Goal: Obtain resource: Download file/media

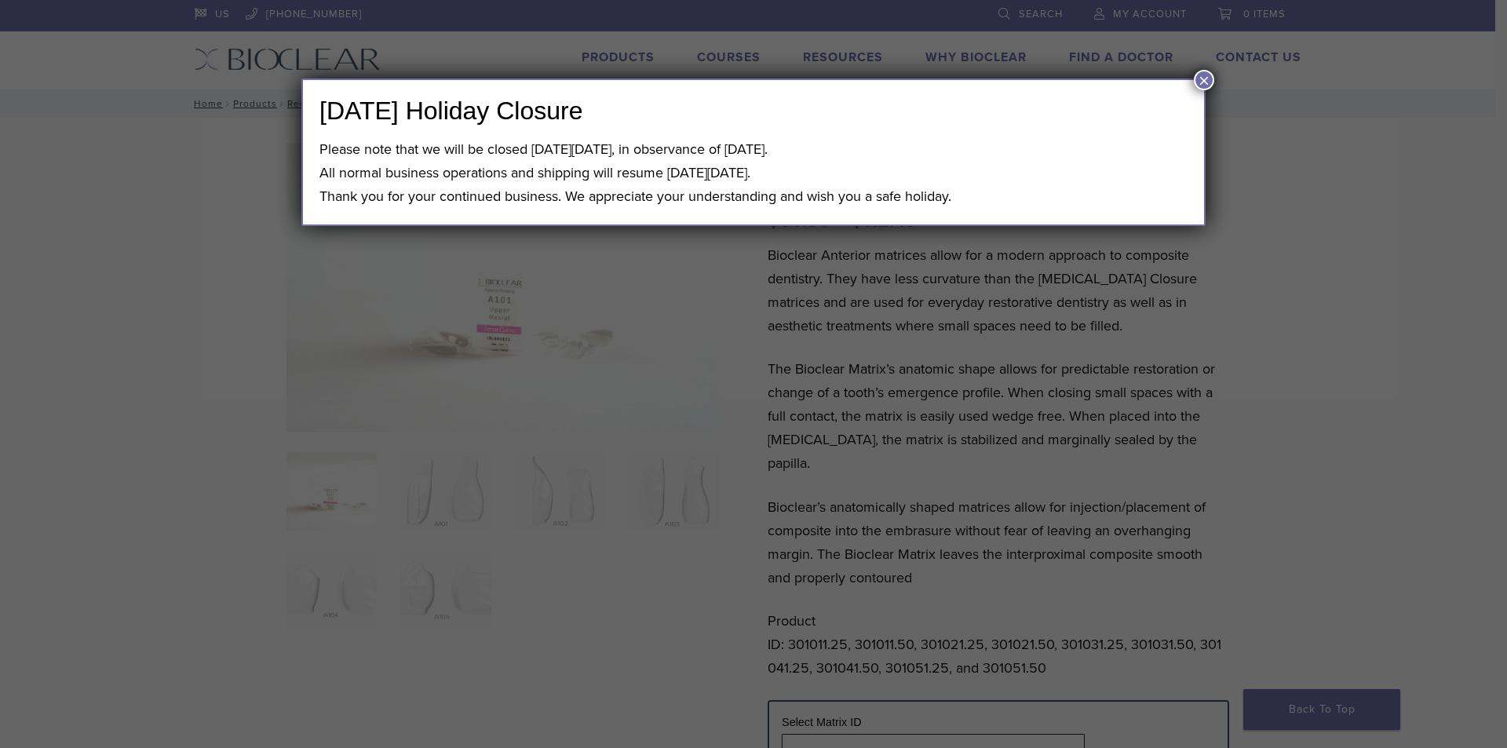
click at [1205, 80] on button "×" at bounding box center [1204, 80] width 20 height 20
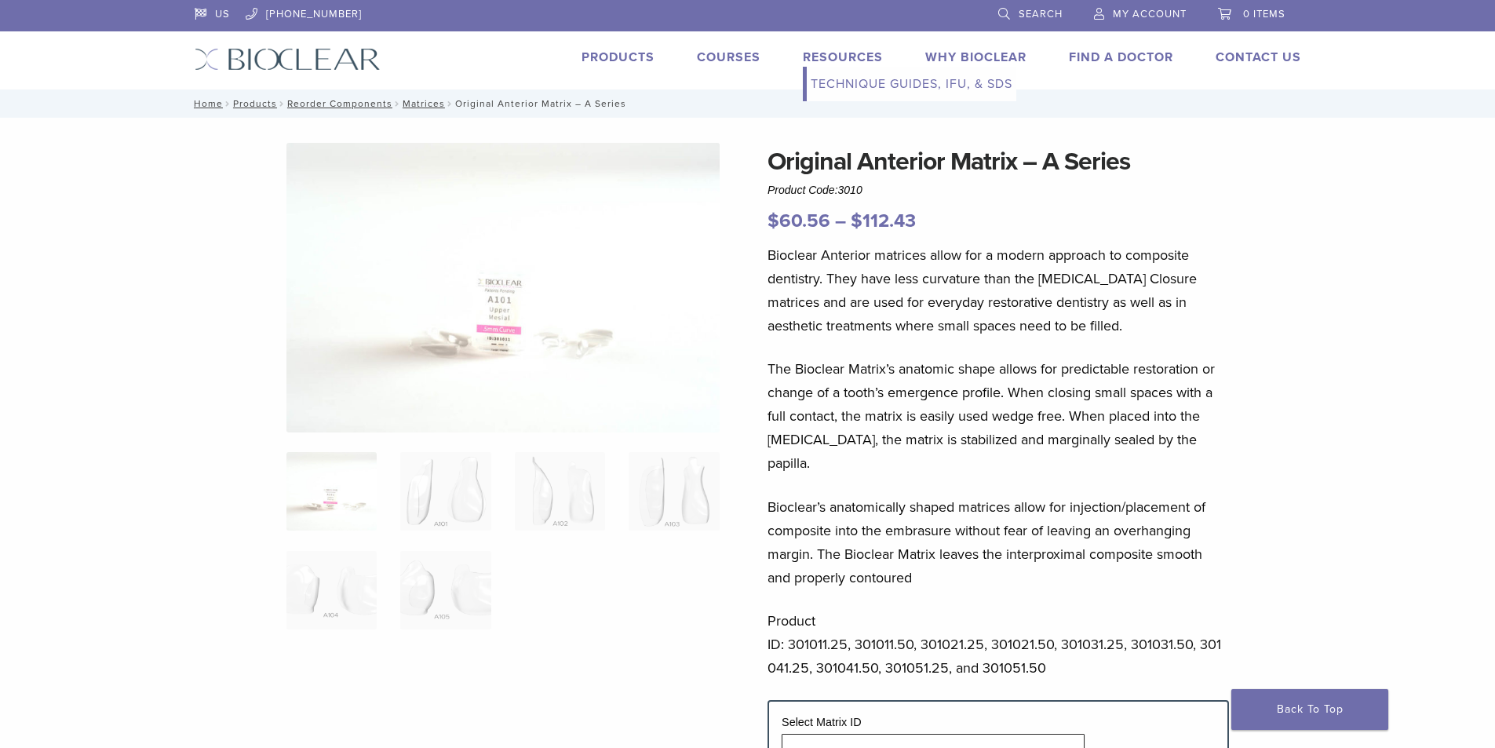
click at [856, 81] on link "Technique Guides, IFU, & SDS" at bounding box center [912, 84] width 210 height 35
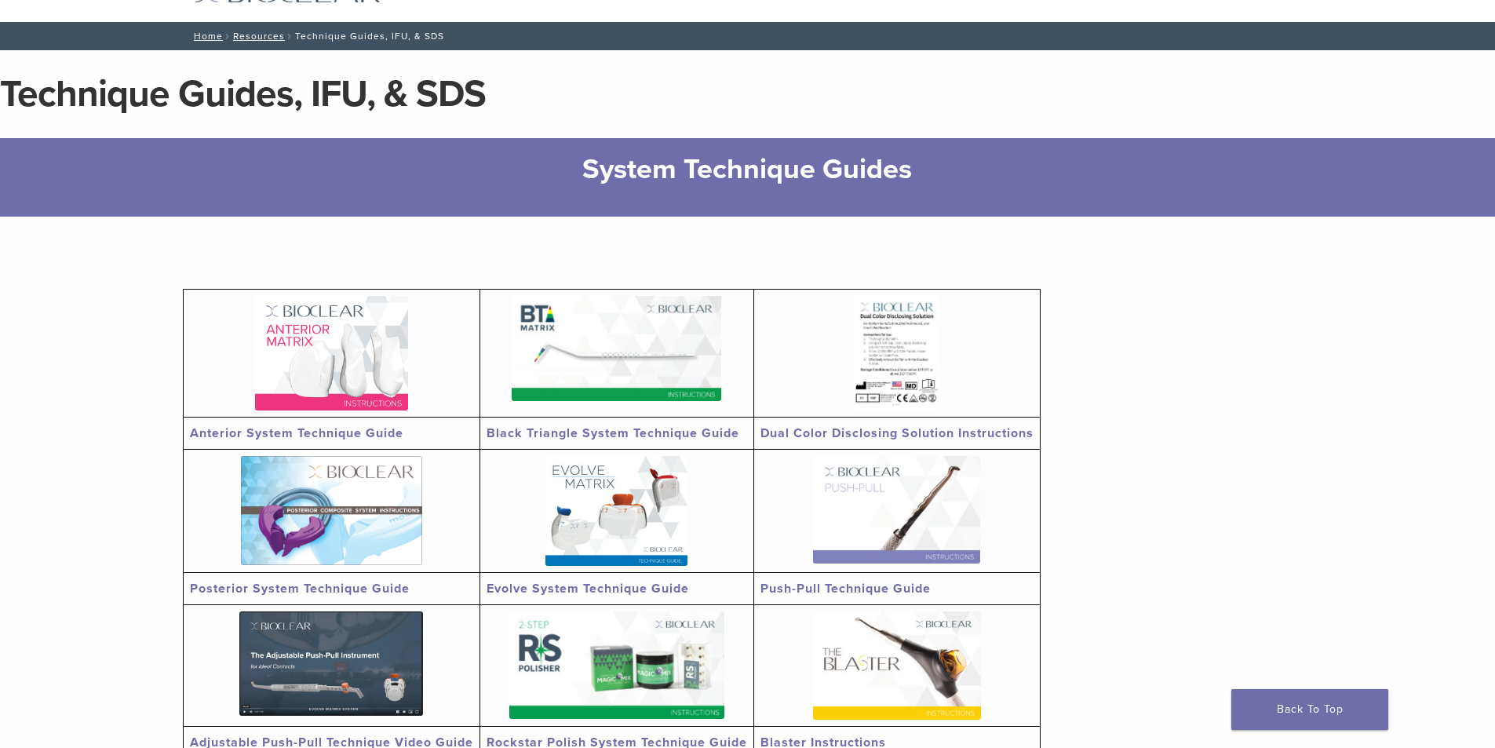
scroll to position [157, 0]
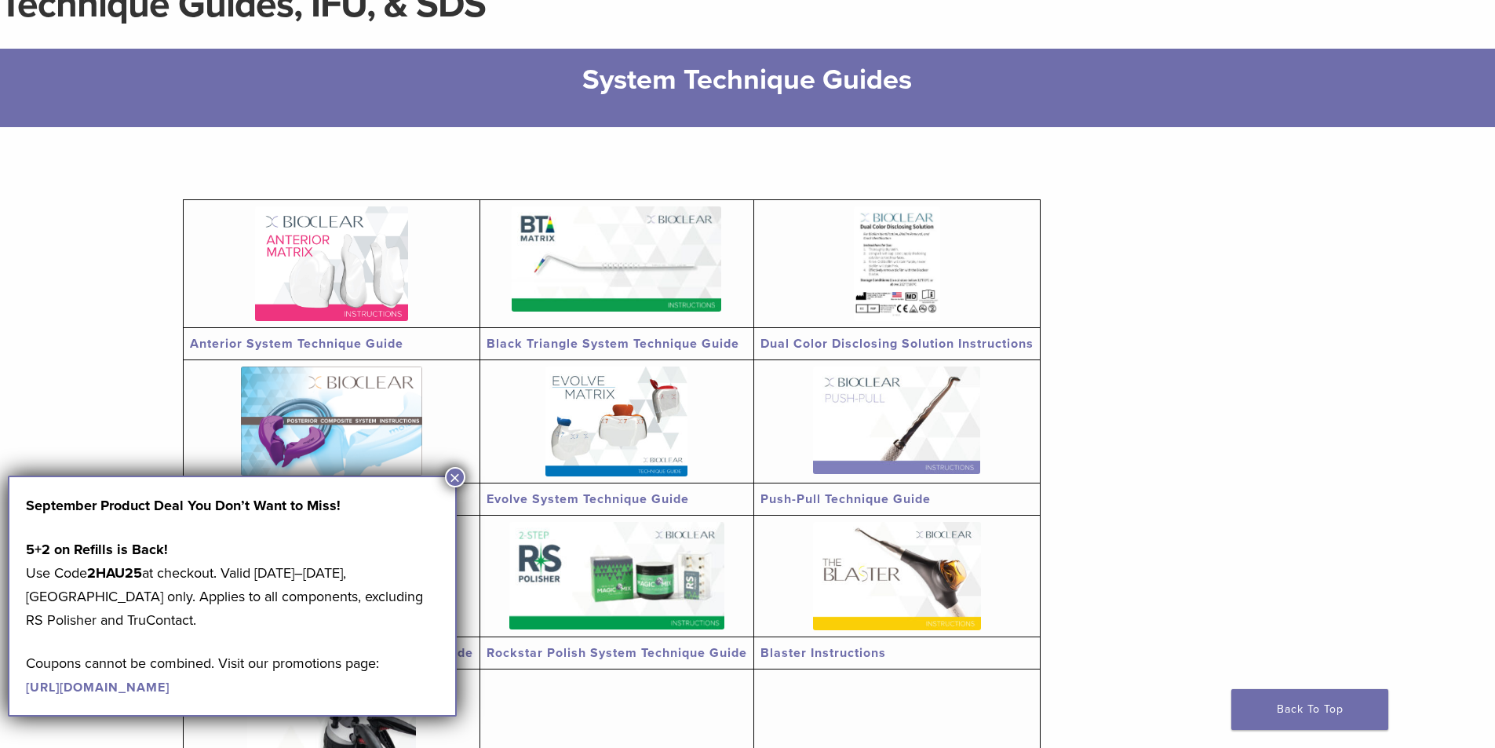
click at [450, 479] on button "×" at bounding box center [455, 477] width 20 height 20
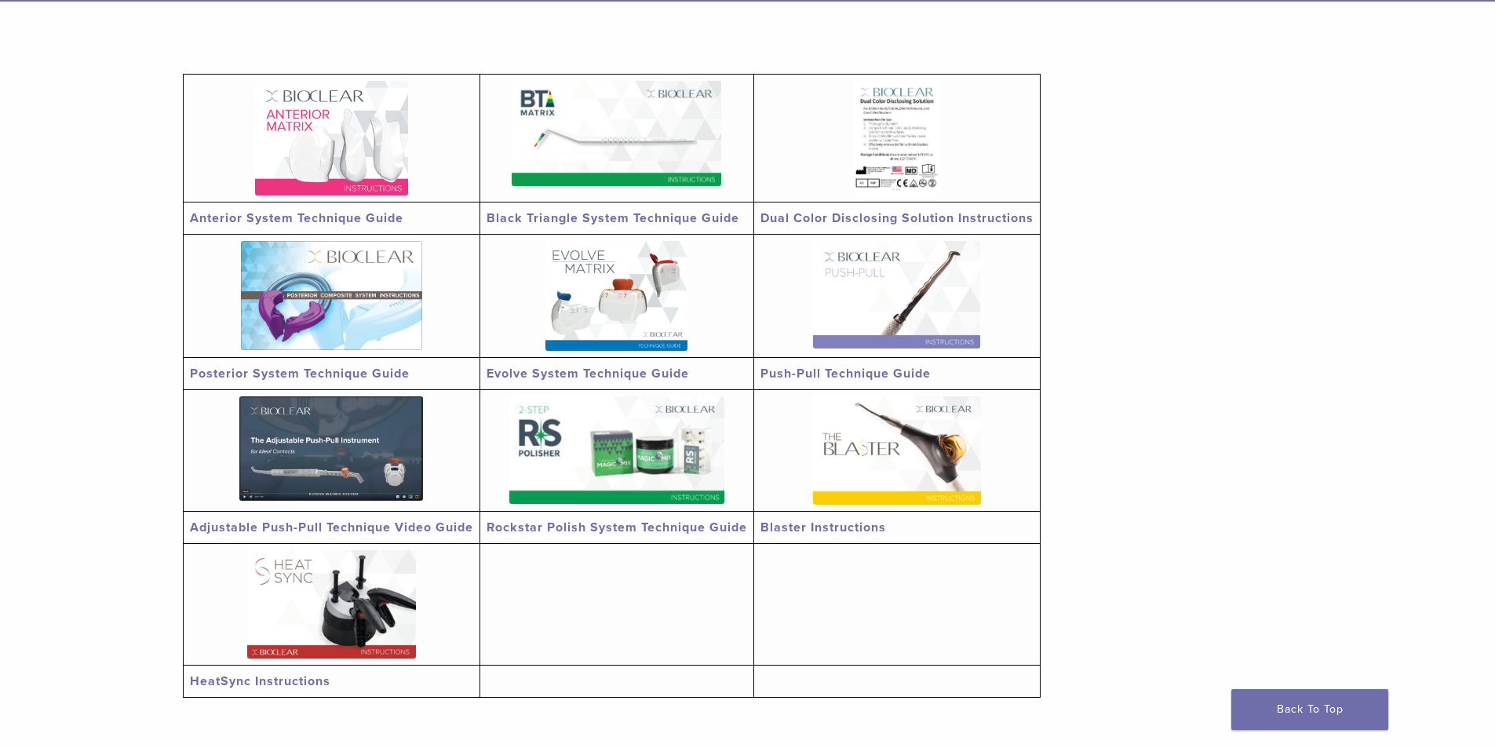
scroll to position [314, 0]
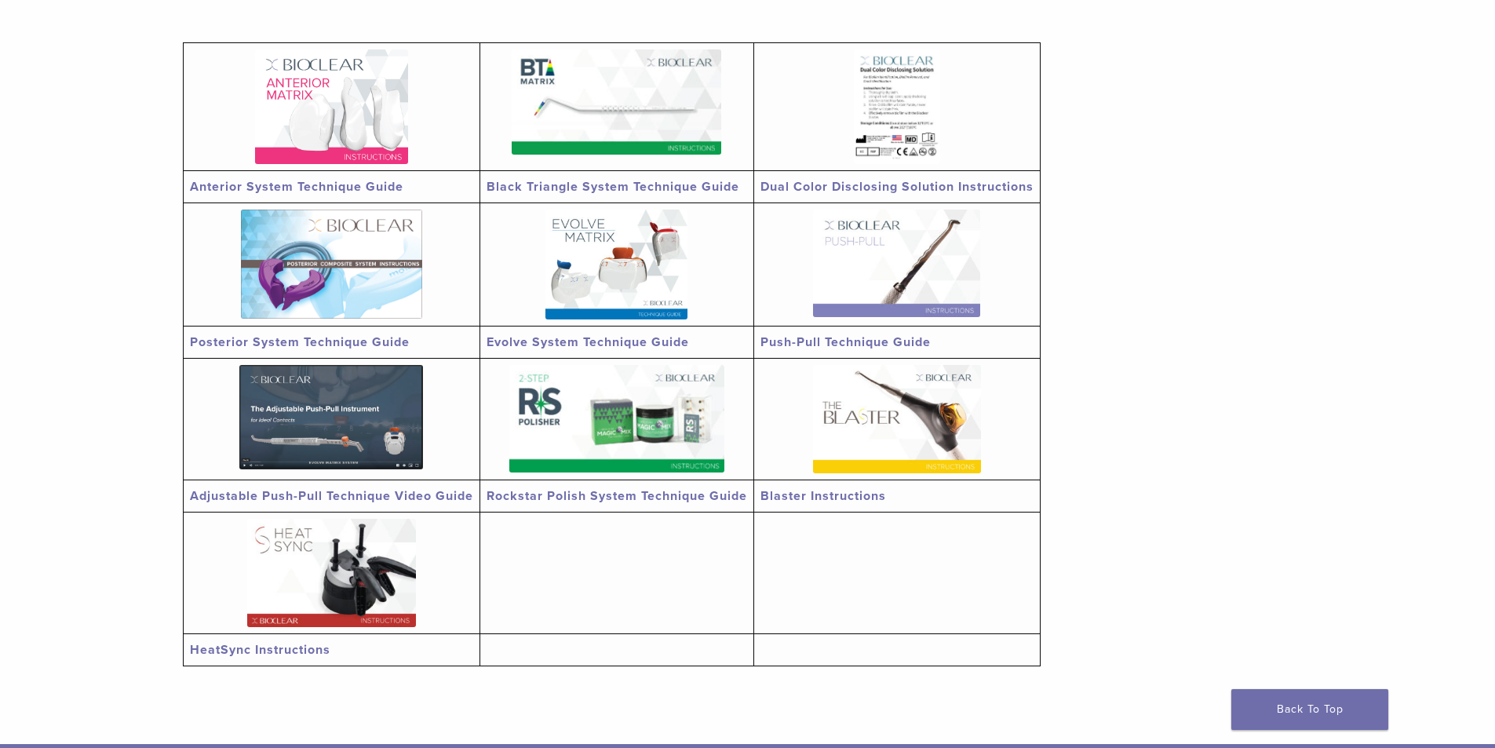
click at [619, 131] on img at bounding box center [617, 101] width 210 height 105
click at [403, 131] on img at bounding box center [331, 106] width 153 height 115
